Goal: Transaction & Acquisition: Purchase product/service

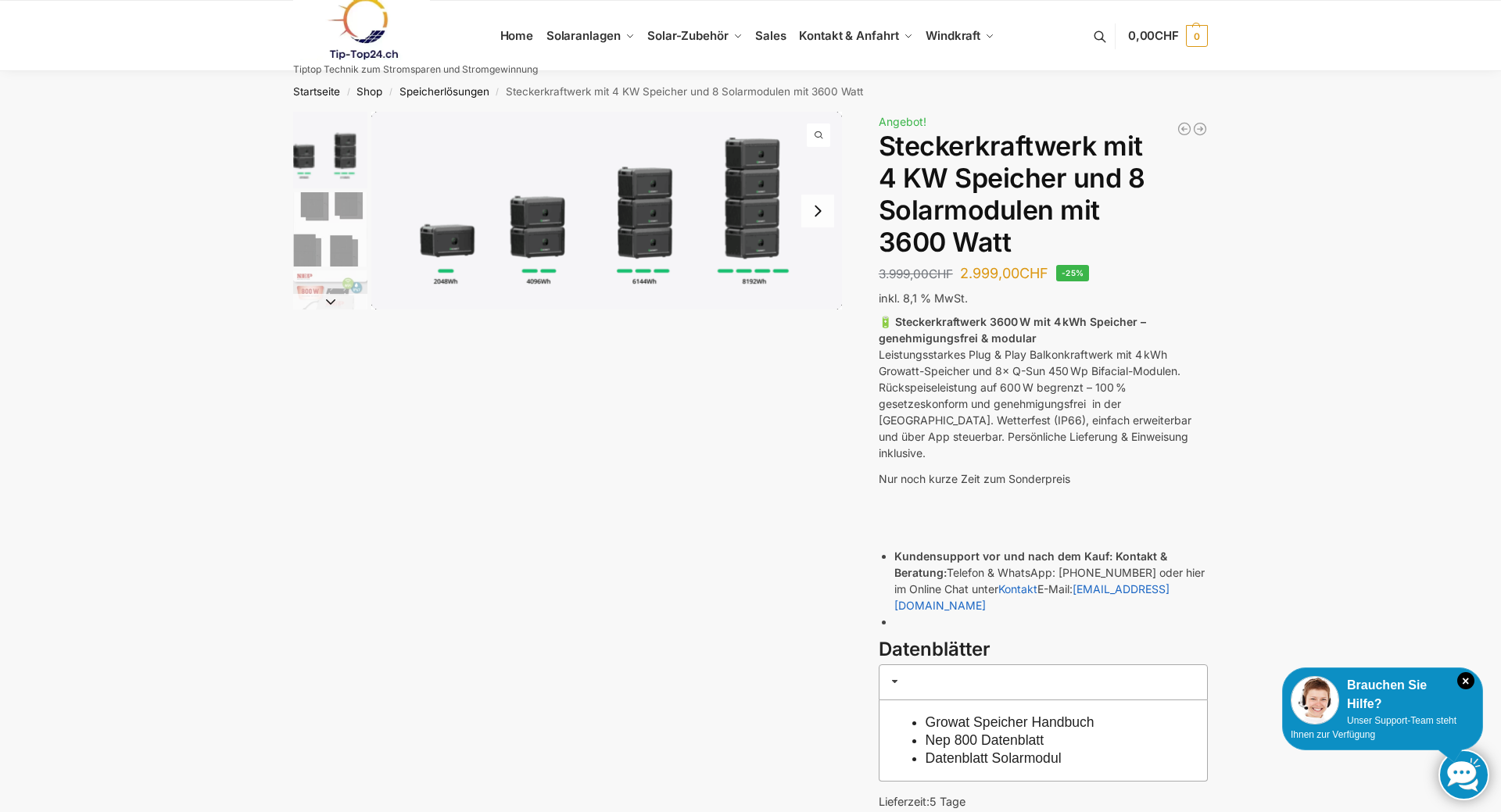
click at [656, 250] on img "1 / 9" at bounding box center [606, 210] width 471 height 198
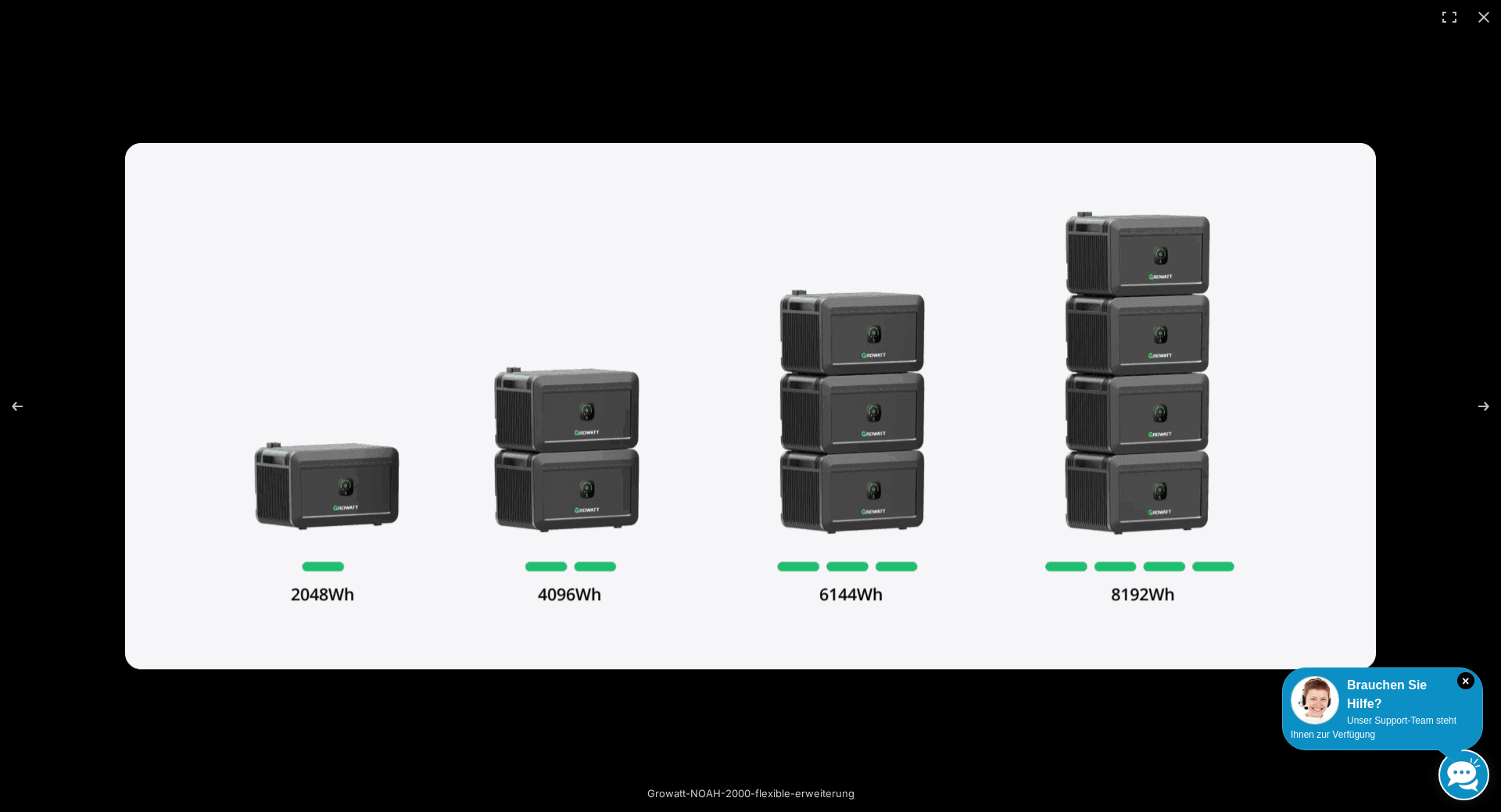
click at [874, 447] on img at bounding box center [750, 406] width 1251 height 526
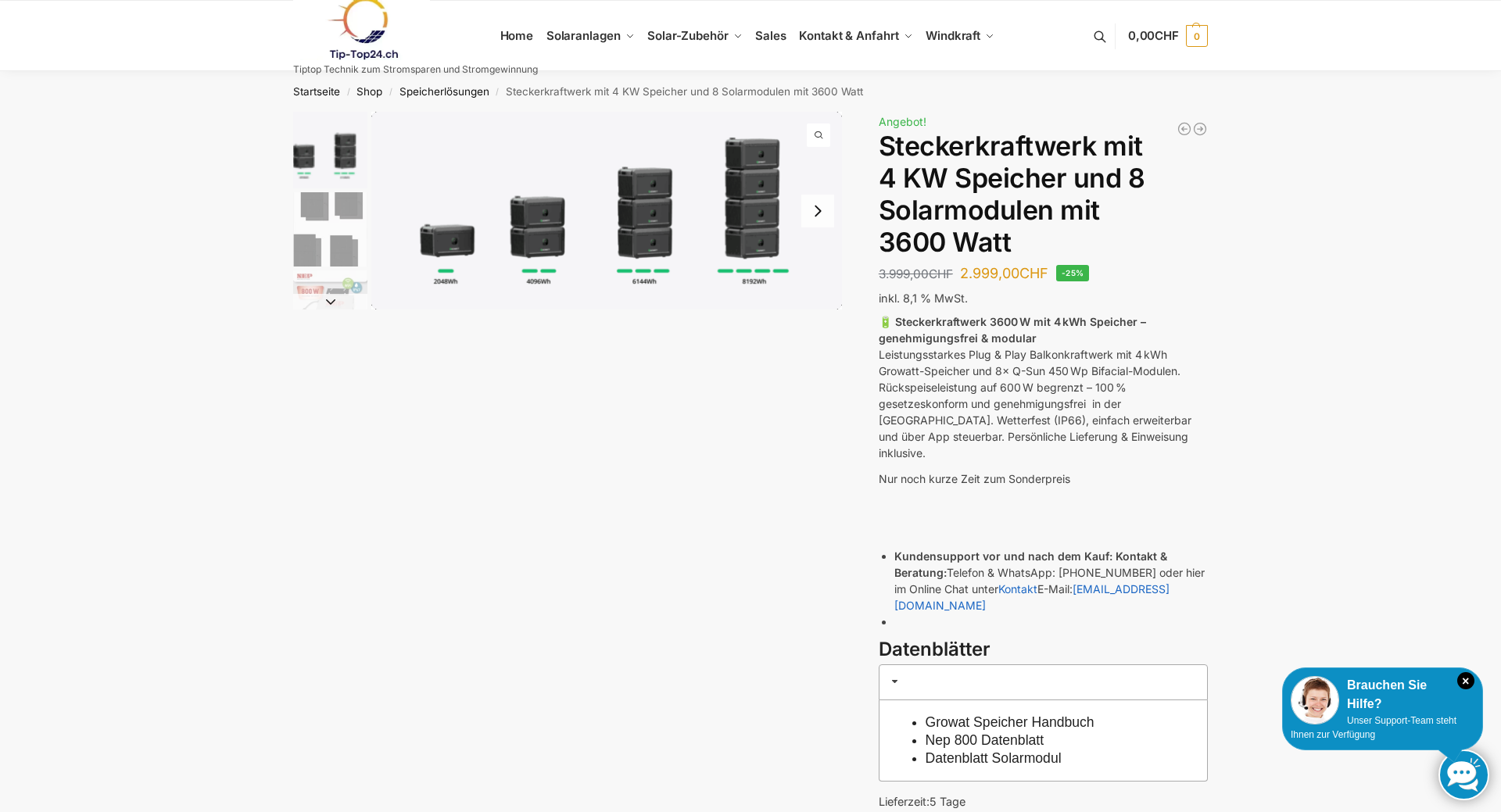
click at [541, 238] on img "1 / 9" at bounding box center [606, 210] width 471 height 198
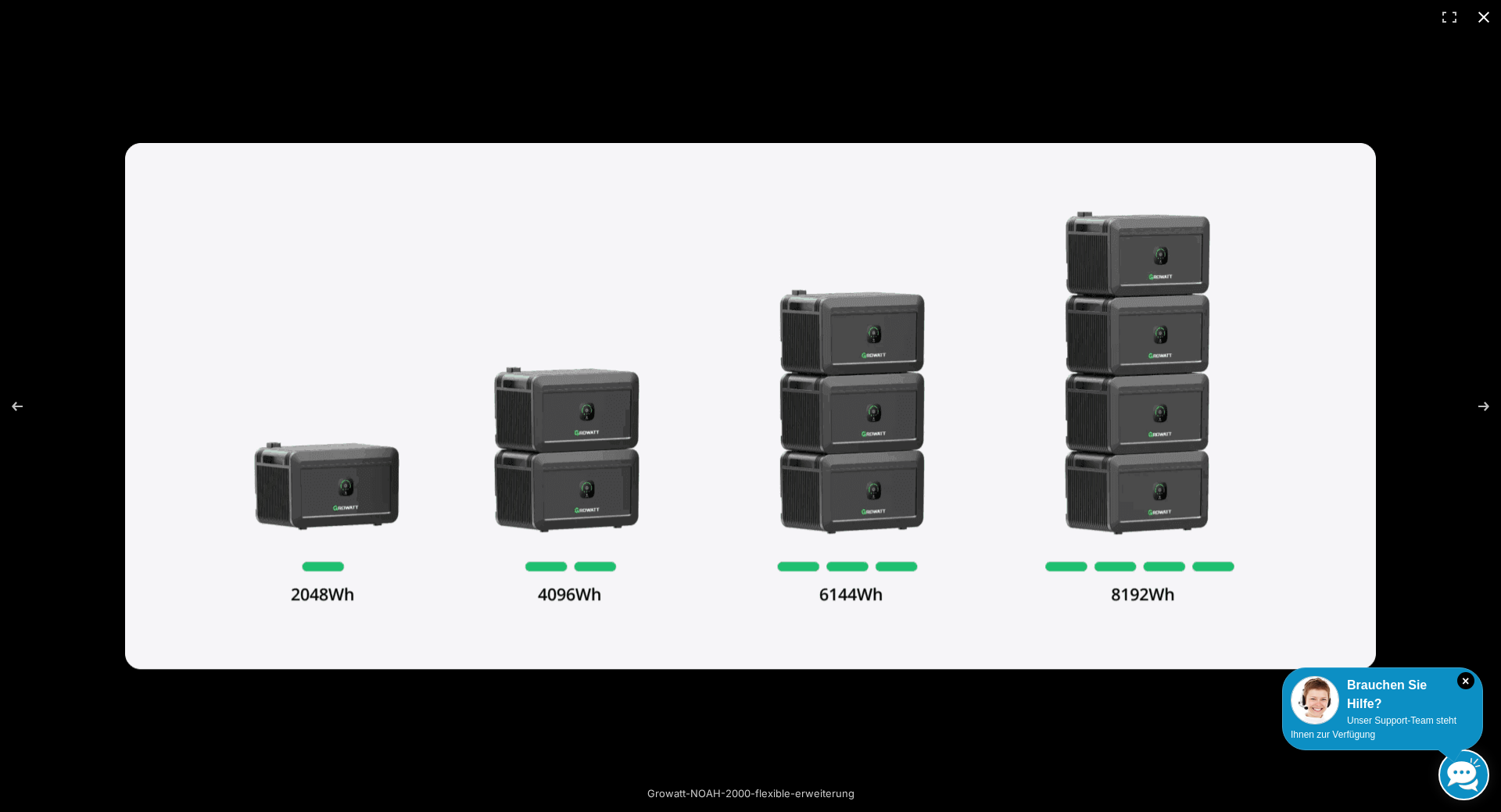
click at [1018, 96] on div at bounding box center [750, 406] width 1501 height 812
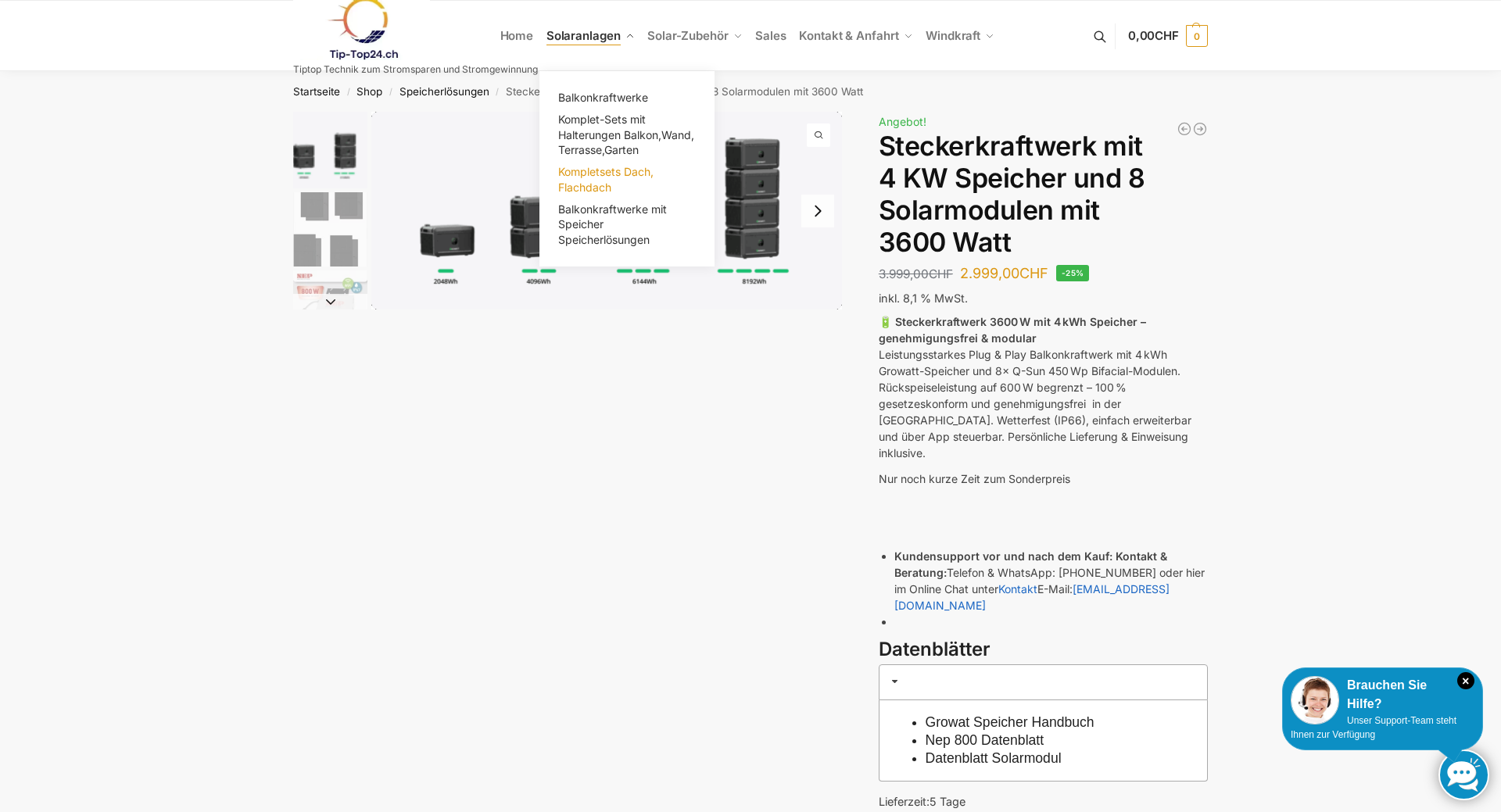
click at [586, 171] on span "Kompletsets Dach, Flachdach" at bounding box center [606, 179] width 95 height 29
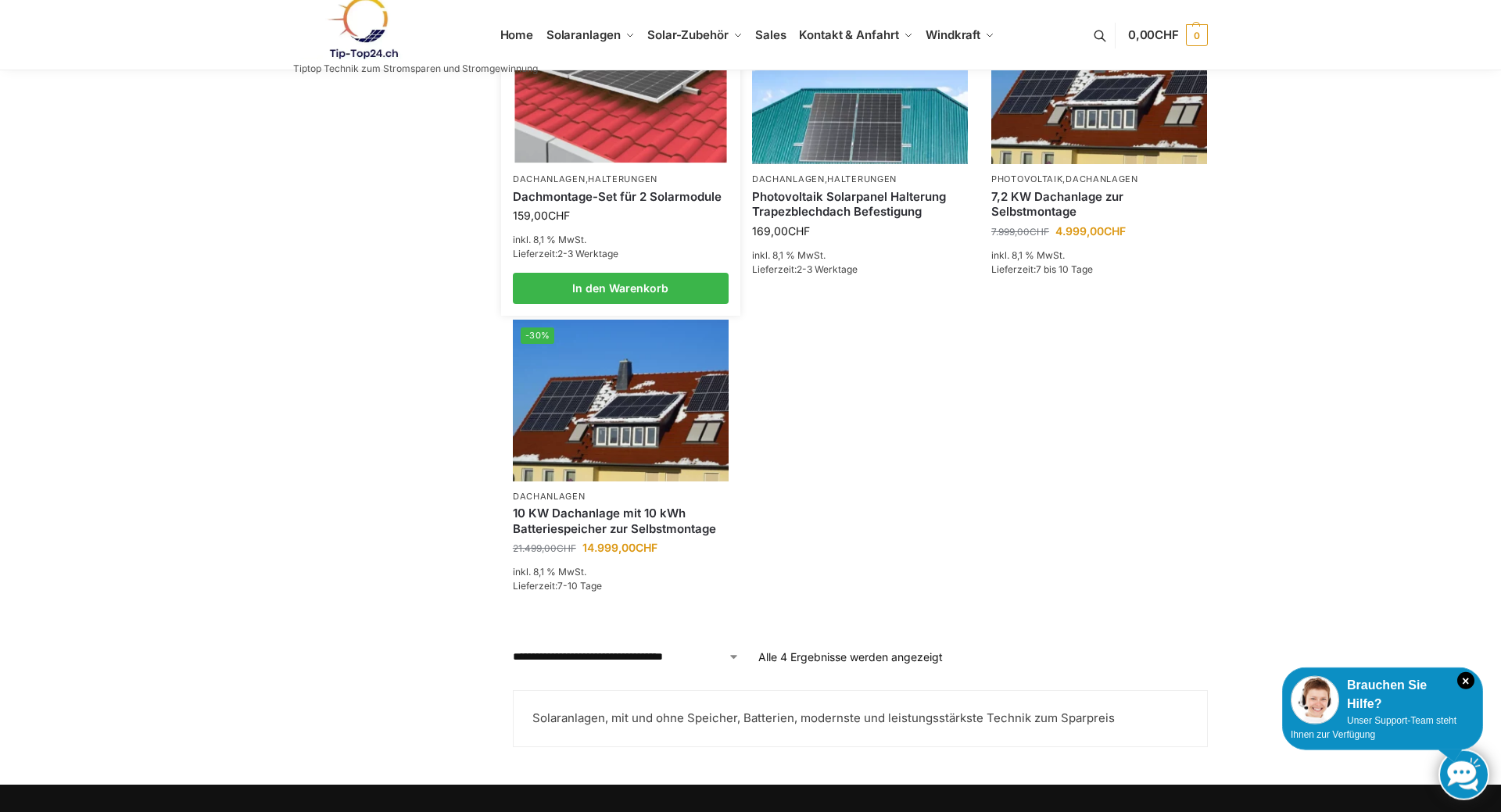
scroll to position [479, 0]
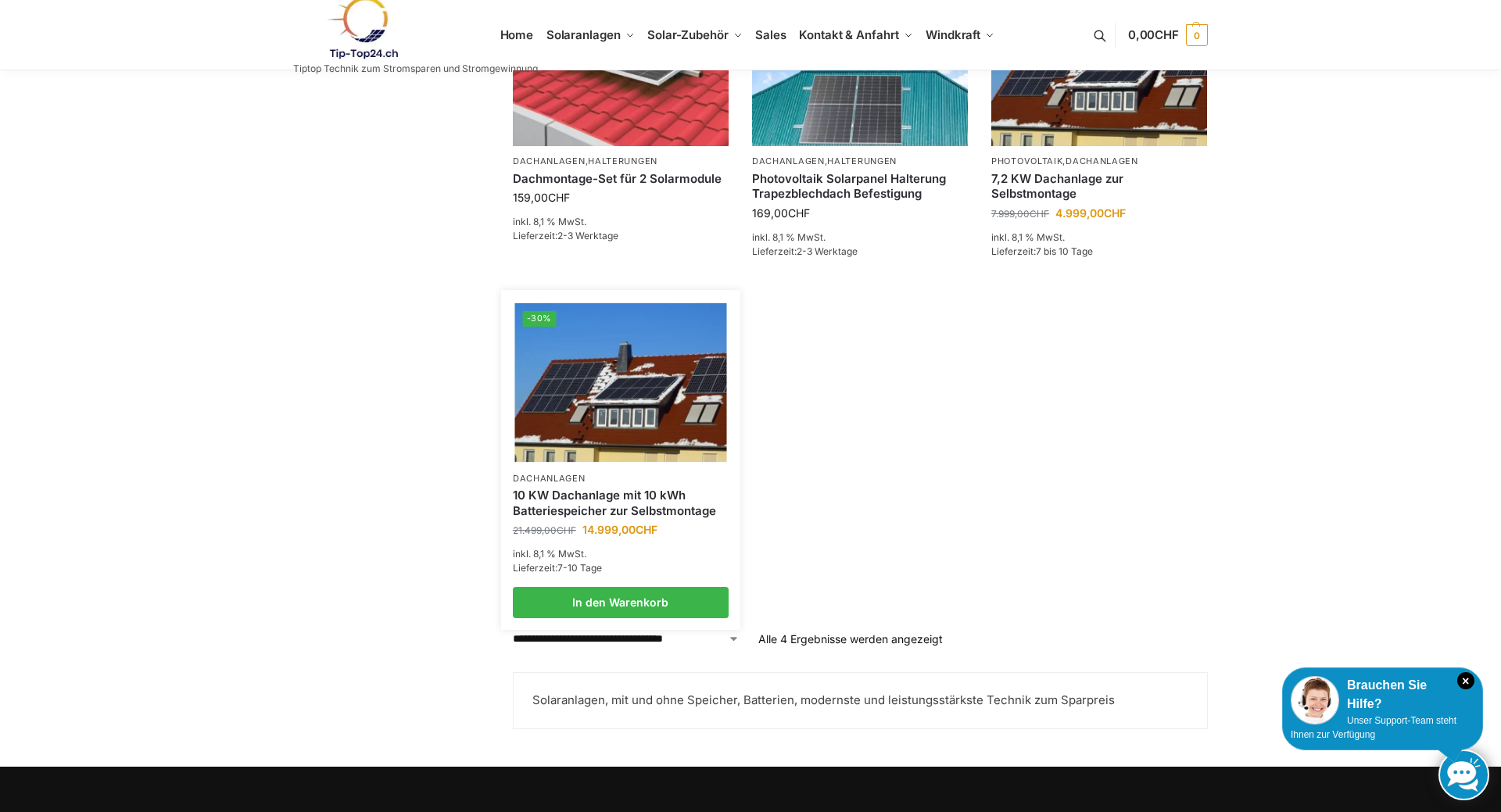
click at [625, 405] on img at bounding box center [620, 382] width 212 height 159
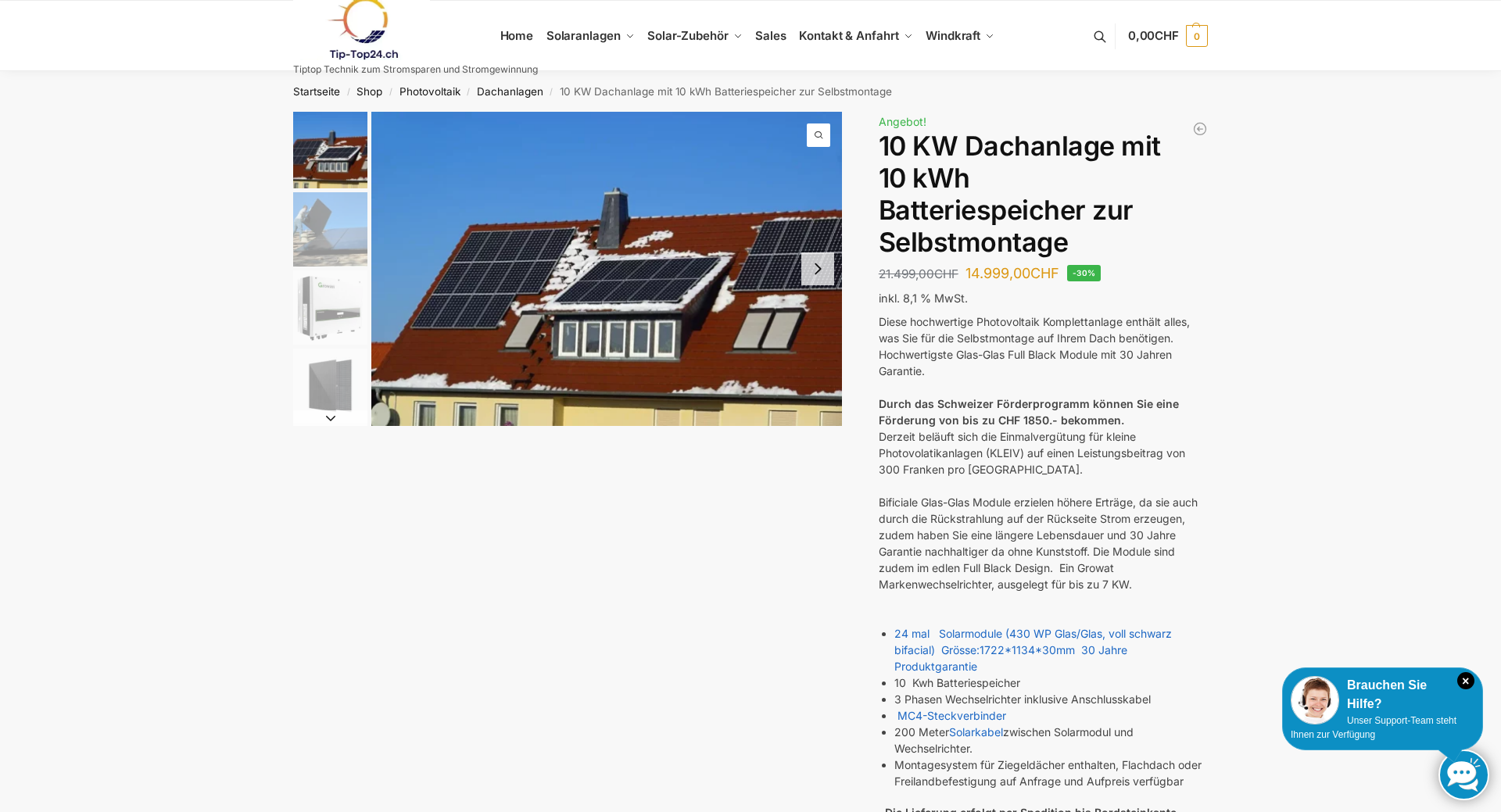
click at [317, 381] on img "4 / 7" at bounding box center [330, 386] width 74 height 74
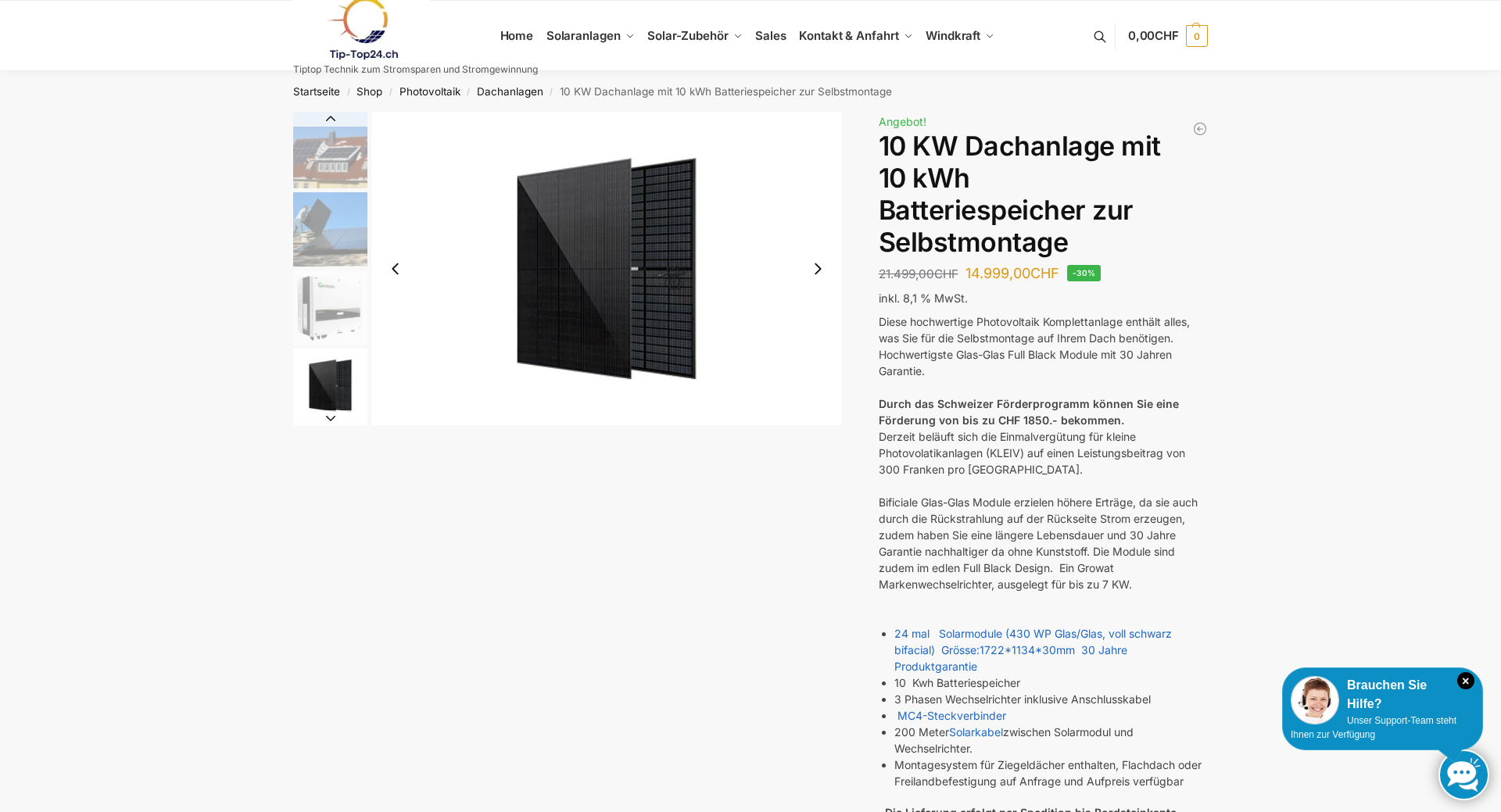
click at [320, 291] on img "3 / 7" at bounding box center [330, 308] width 74 height 74
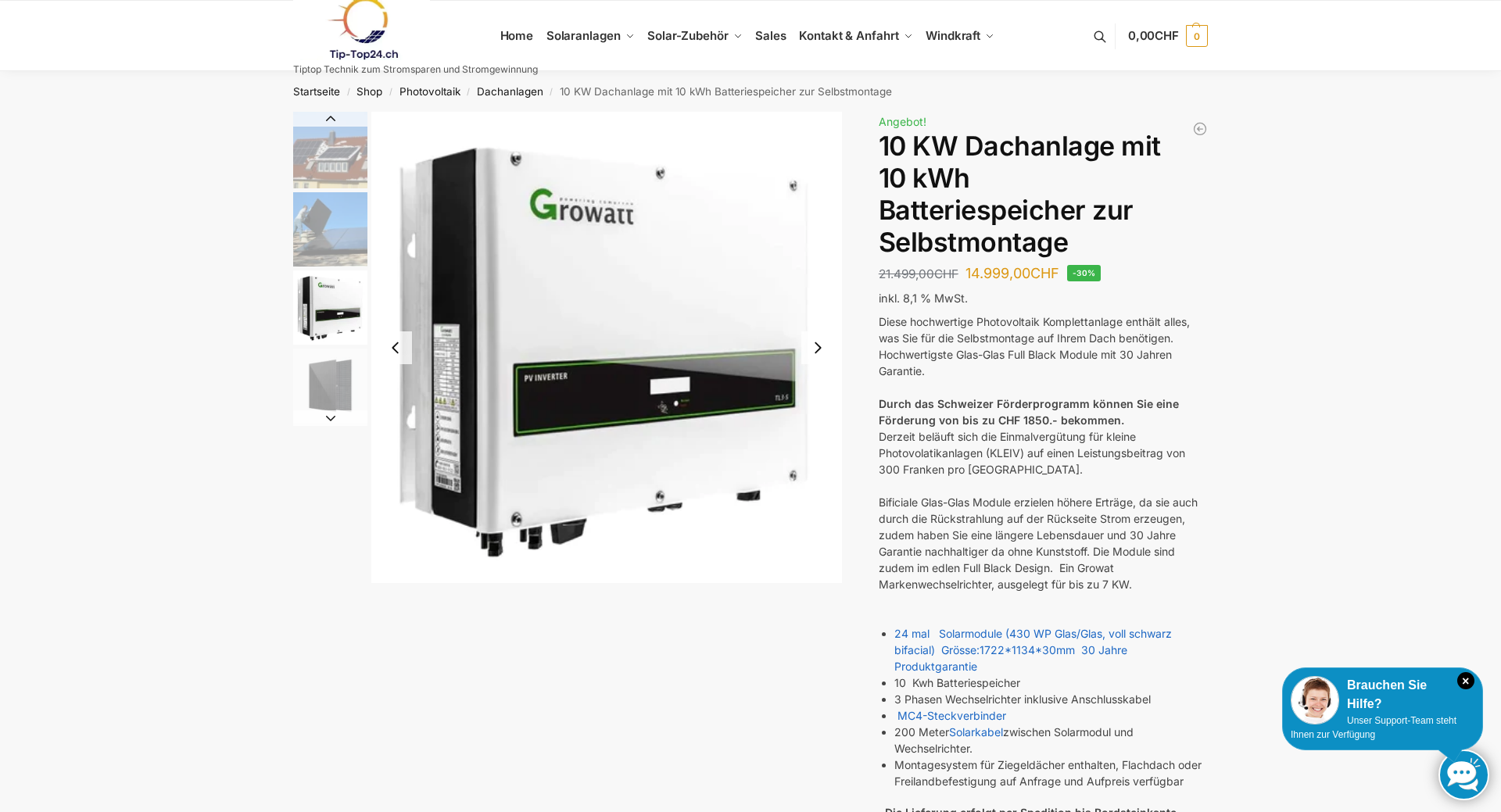
click at [325, 224] on img "2 / 7" at bounding box center [330, 229] width 74 height 74
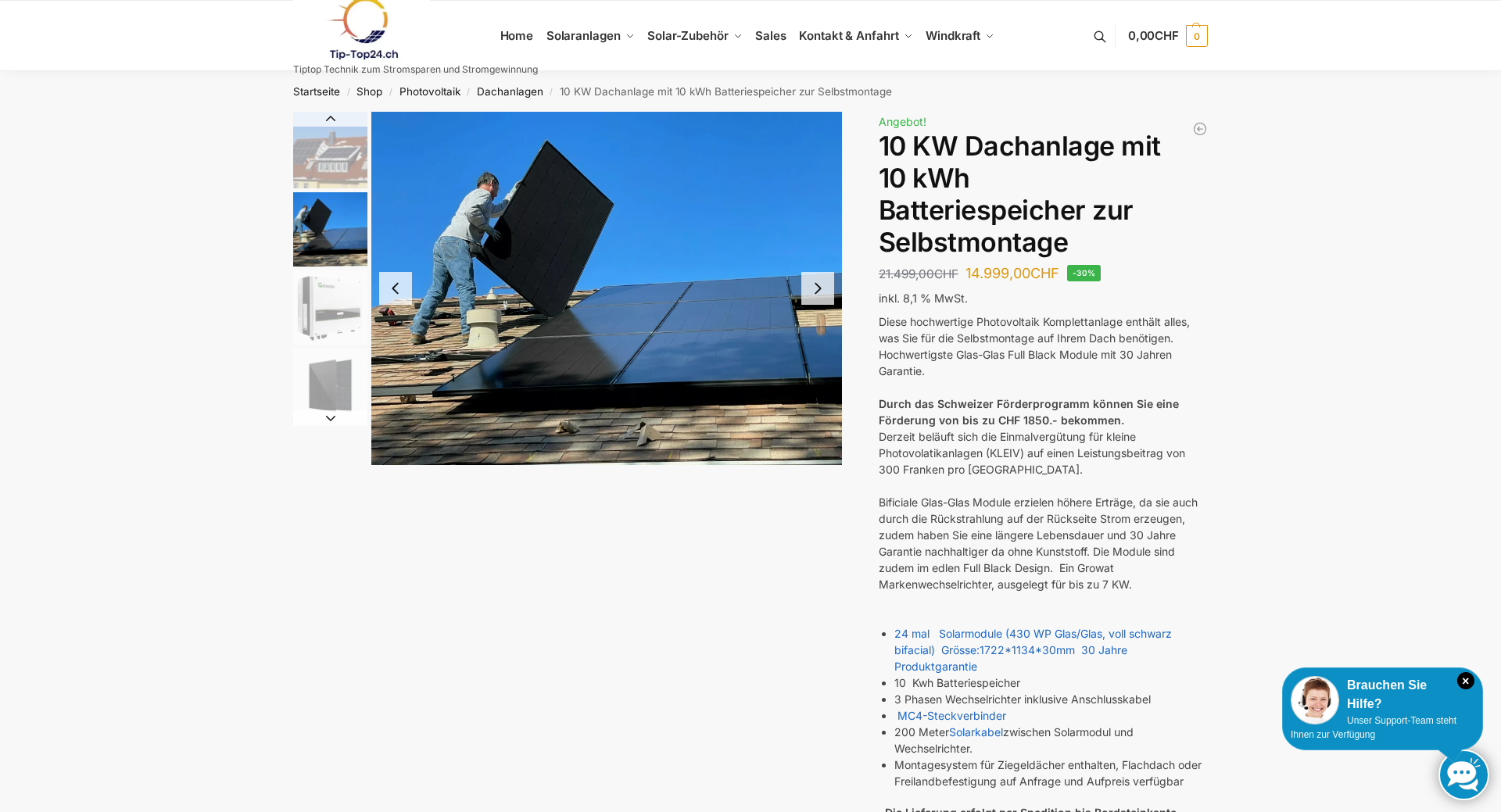
click at [329, 165] on img "1 / 7" at bounding box center [330, 149] width 74 height 77
click at [317, 378] on img "4 / 7" at bounding box center [330, 386] width 74 height 74
